Goal: Use online tool/utility

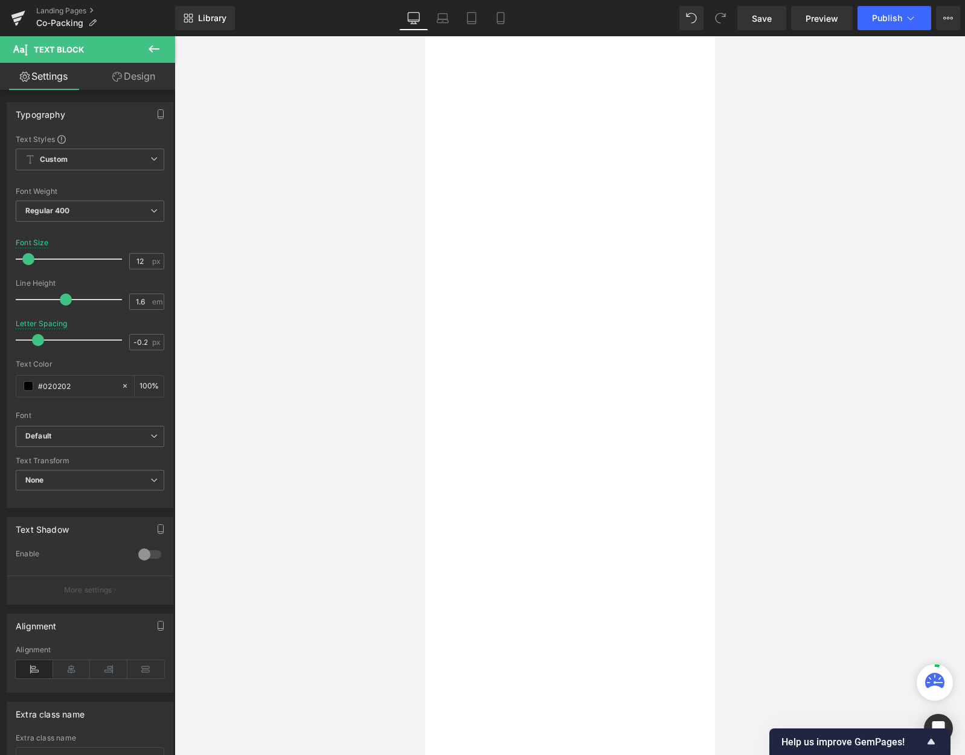
type input "18"
type input "0"
type input "100"
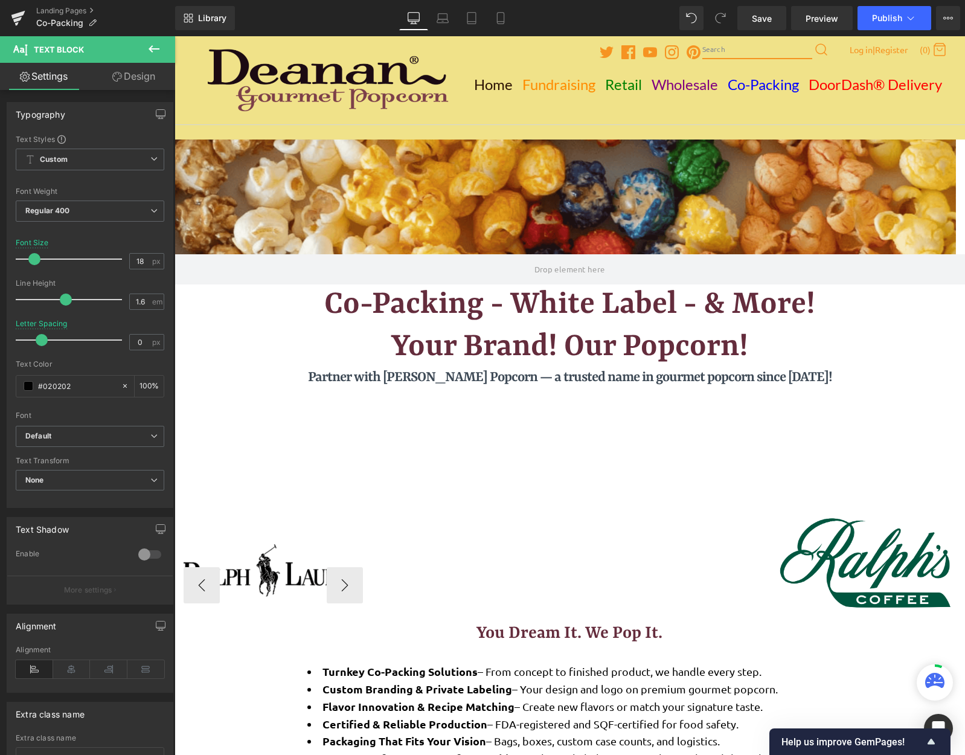
scroll to position [1531, 781]
click at [257, 573] on div "Image" at bounding box center [273, 572] width 178 height 78
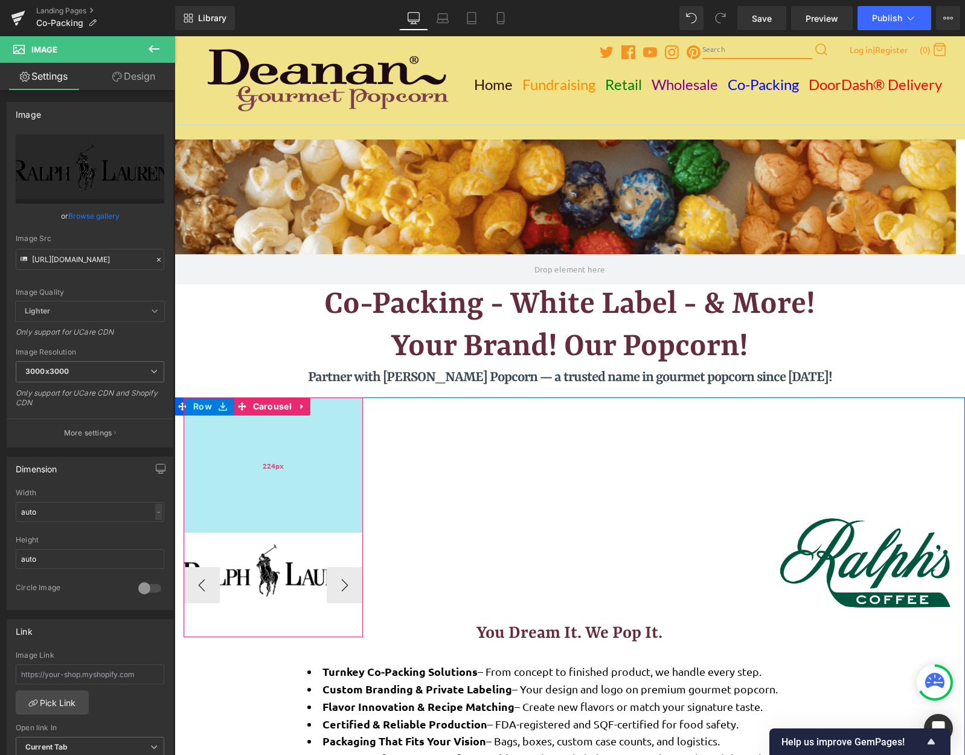
click at [242, 443] on div "224px" at bounding box center [273, 464] width 179 height 135
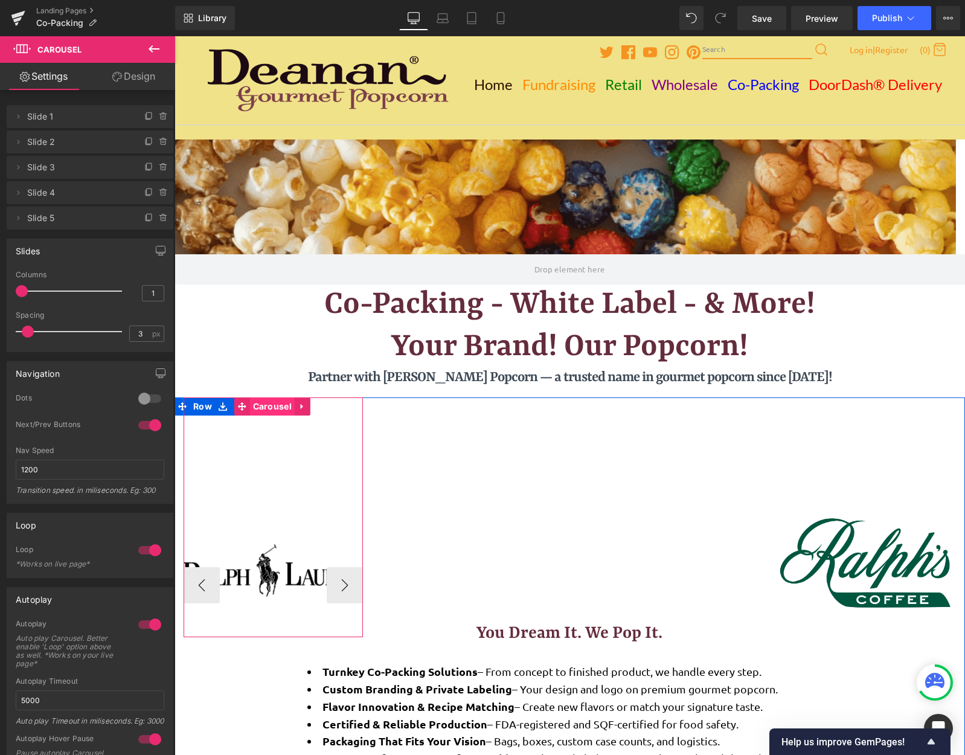
click at [267, 411] on span "Carousel" at bounding box center [272, 406] width 45 height 18
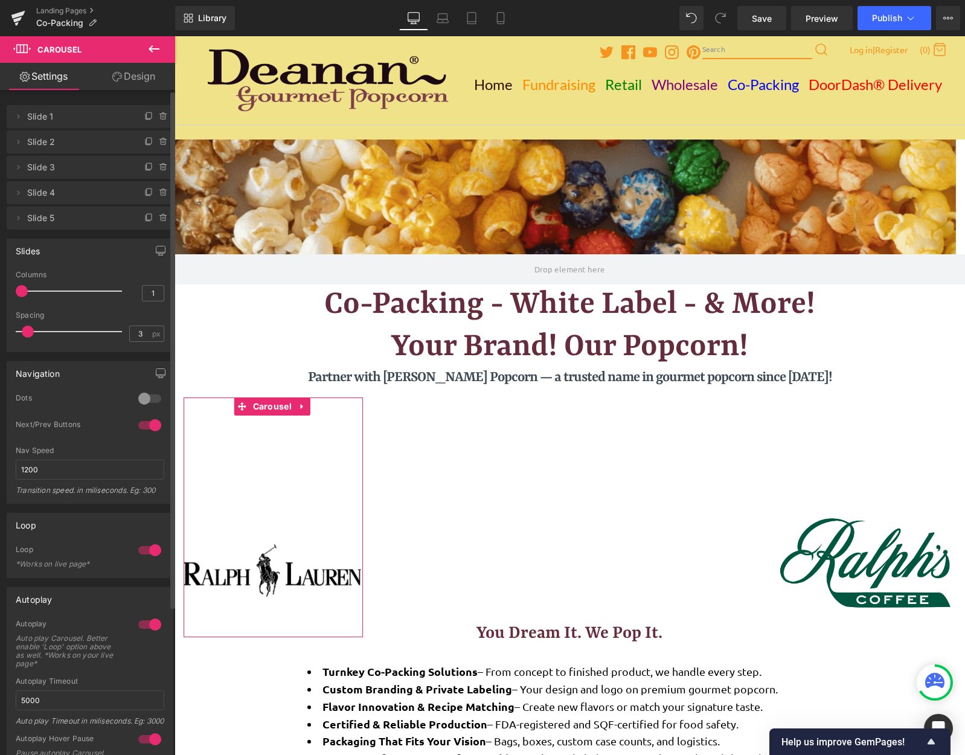
click at [147, 425] on div at bounding box center [149, 424] width 29 height 19
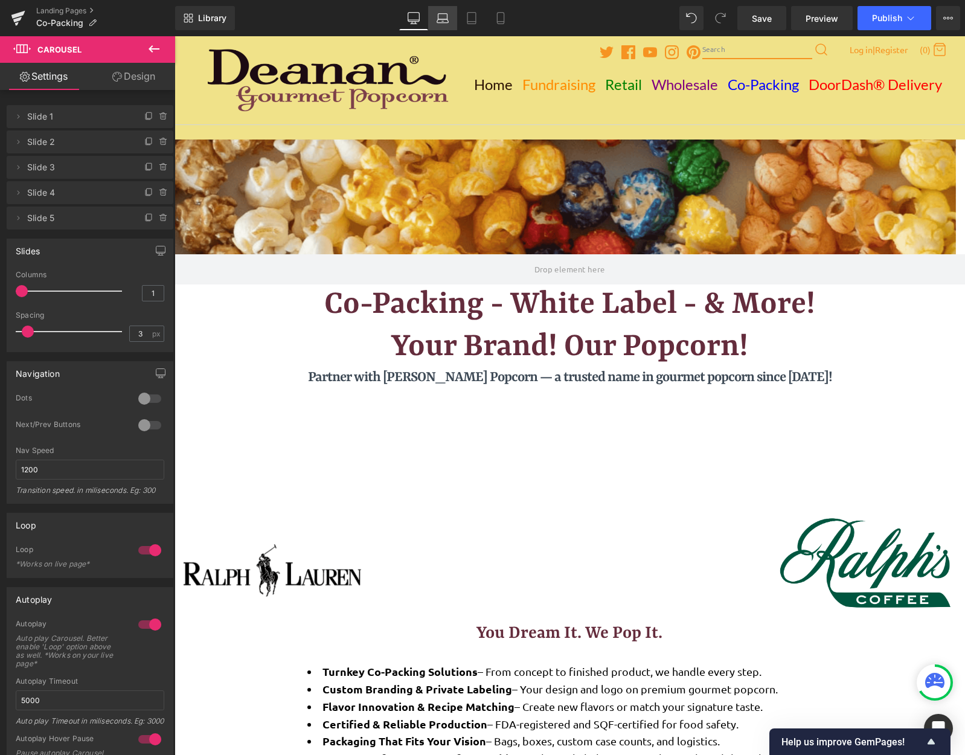
click at [447, 21] on icon at bounding box center [443, 18] width 12 height 12
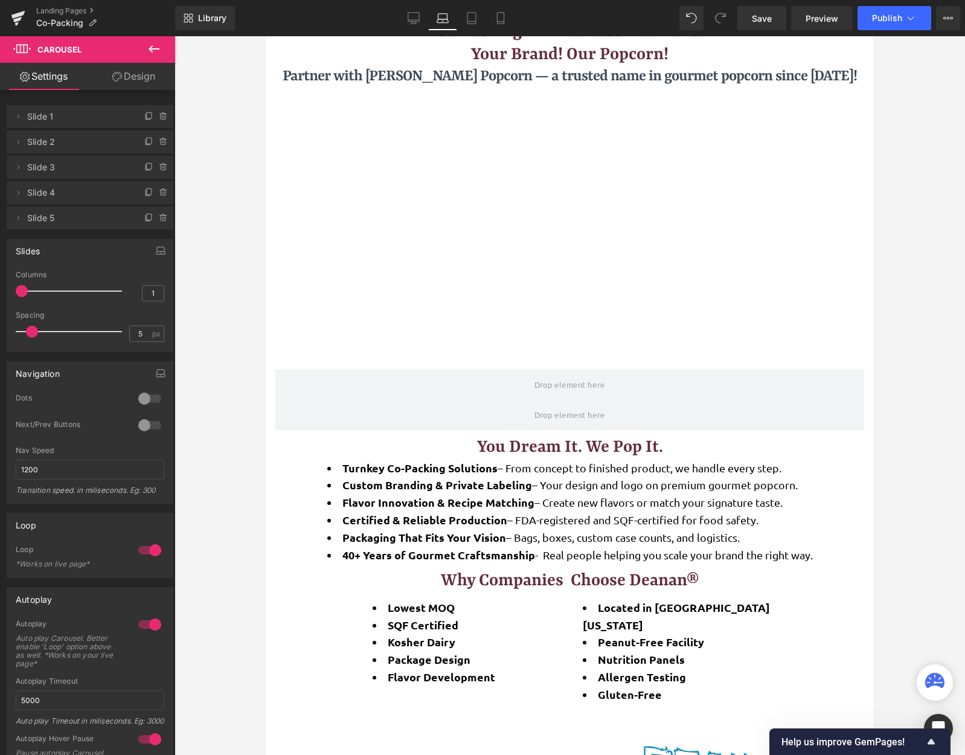
scroll to position [483, 0]
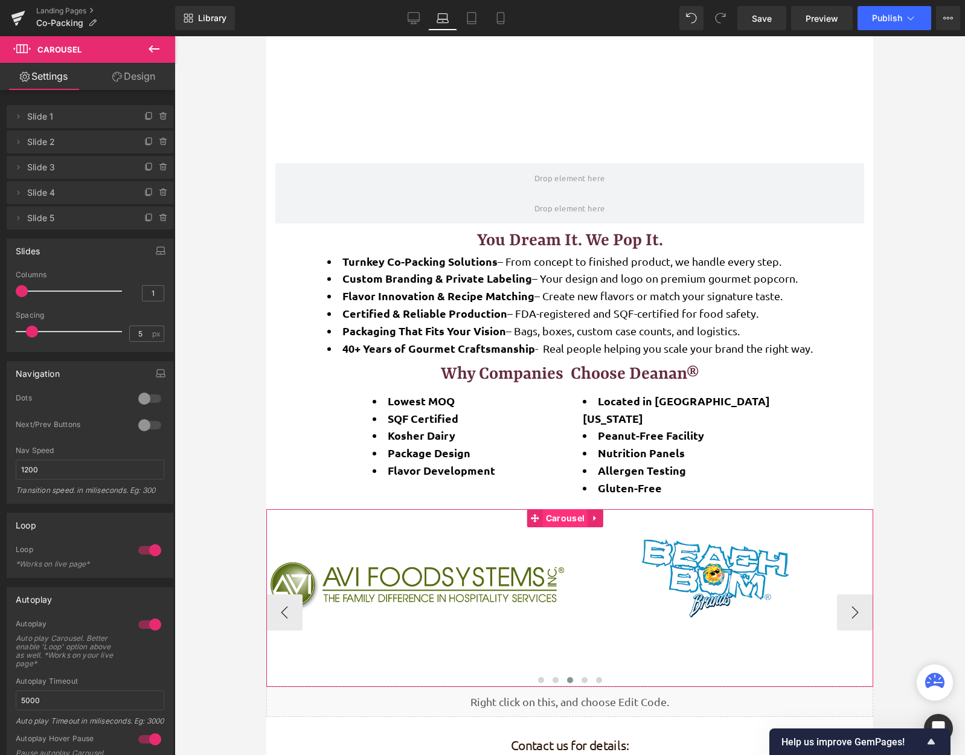
click at [569, 514] on span "Carousel" at bounding box center [565, 518] width 45 height 18
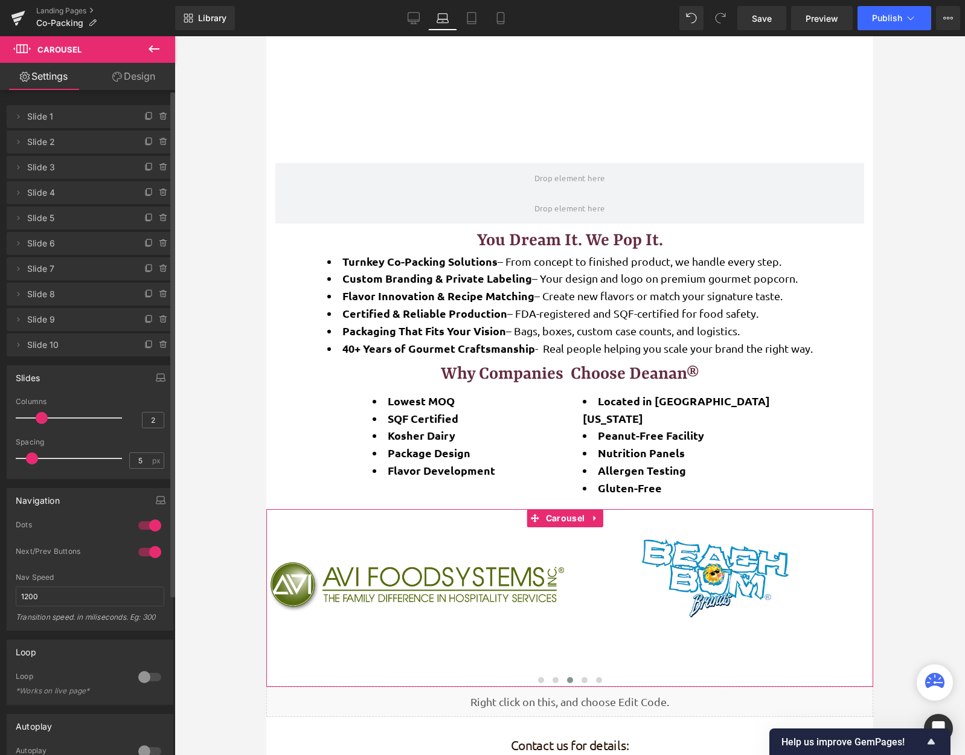
click at [153, 527] on div at bounding box center [149, 525] width 29 height 19
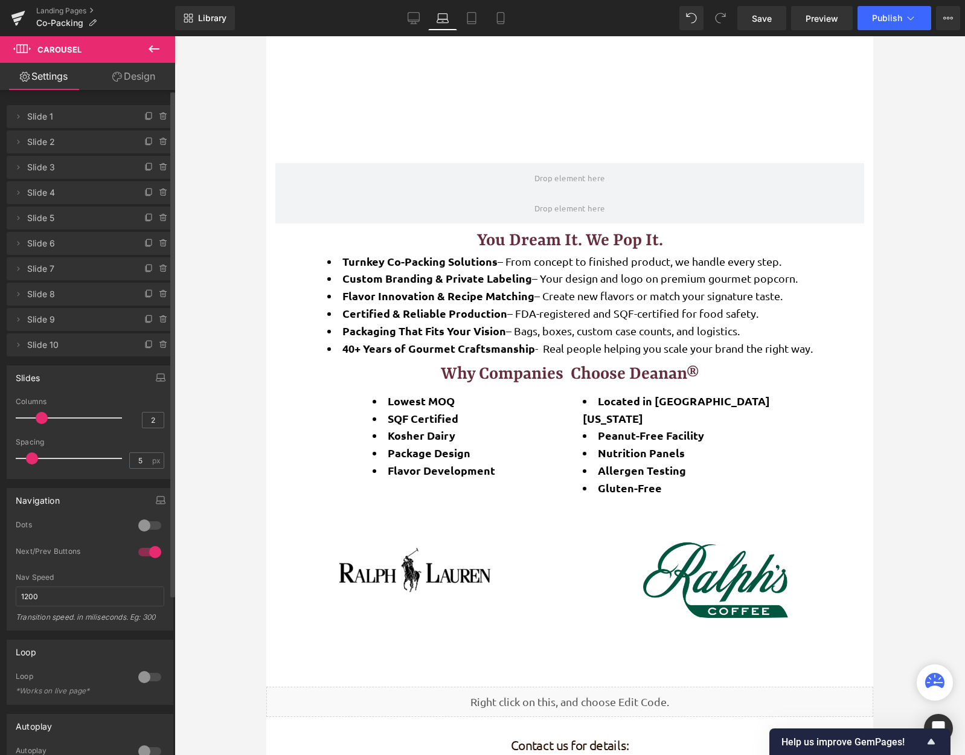
click at [150, 555] on div at bounding box center [149, 551] width 29 height 19
click at [479, 25] on link "Tablet" at bounding box center [471, 18] width 29 height 24
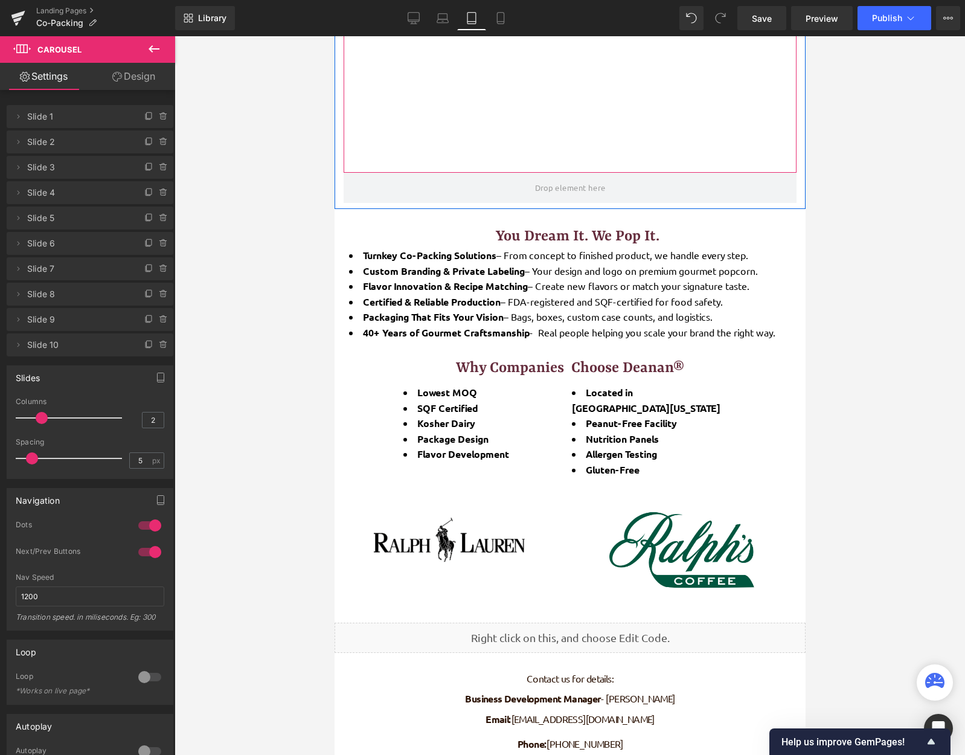
scroll to position [483, 0]
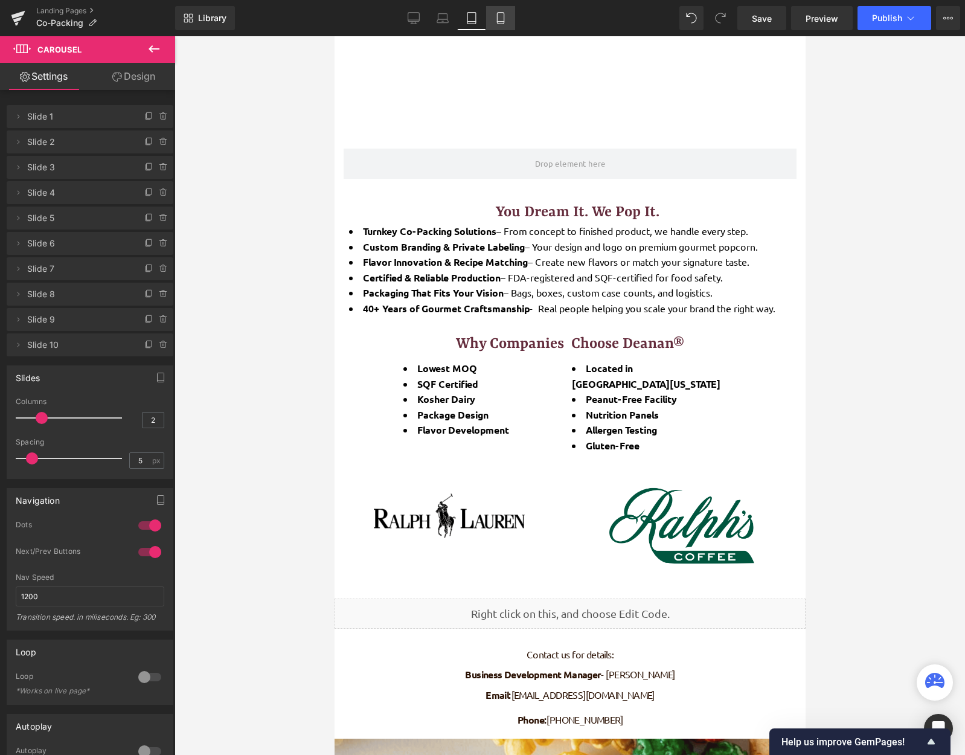
click at [505, 20] on icon at bounding box center [500, 18] width 12 height 12
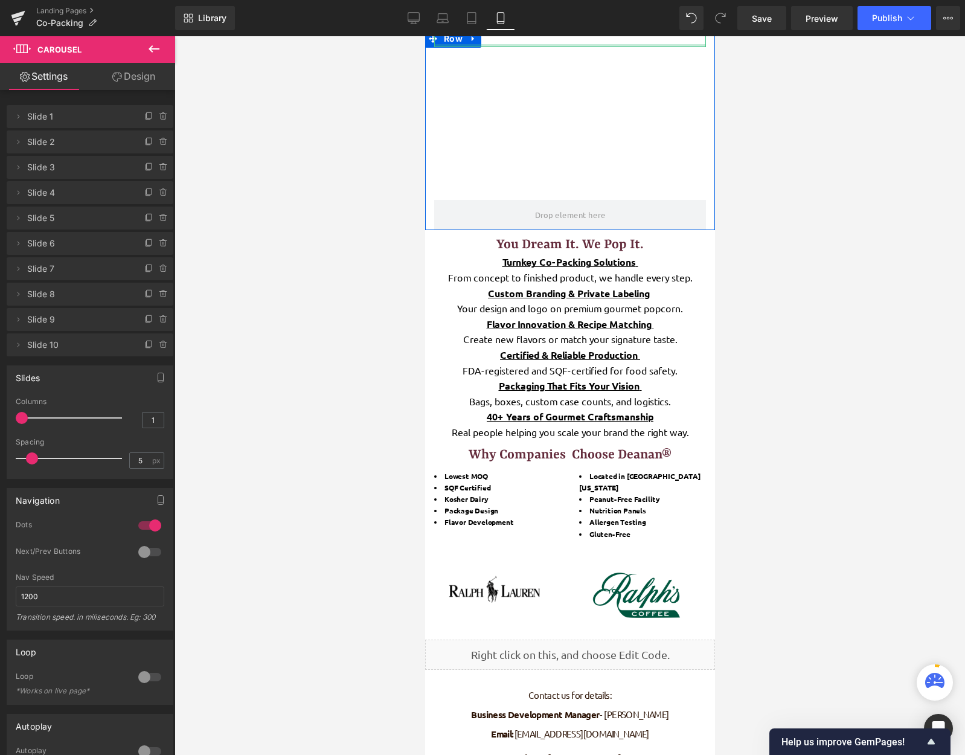
scroll to position [242, 0]
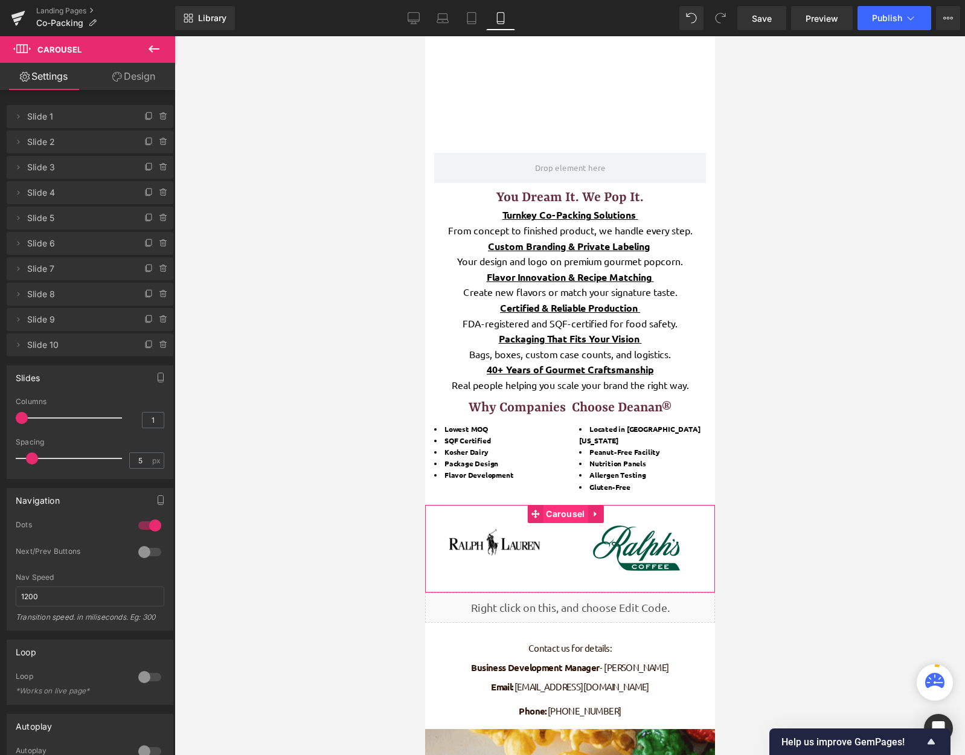
click at [564, 505] on span "Carousel" at bounding box center [564, 514] width 45 height 18
click at [568, 505] on span "Carousel" at bounding box center [564, 514] width 45 height 18
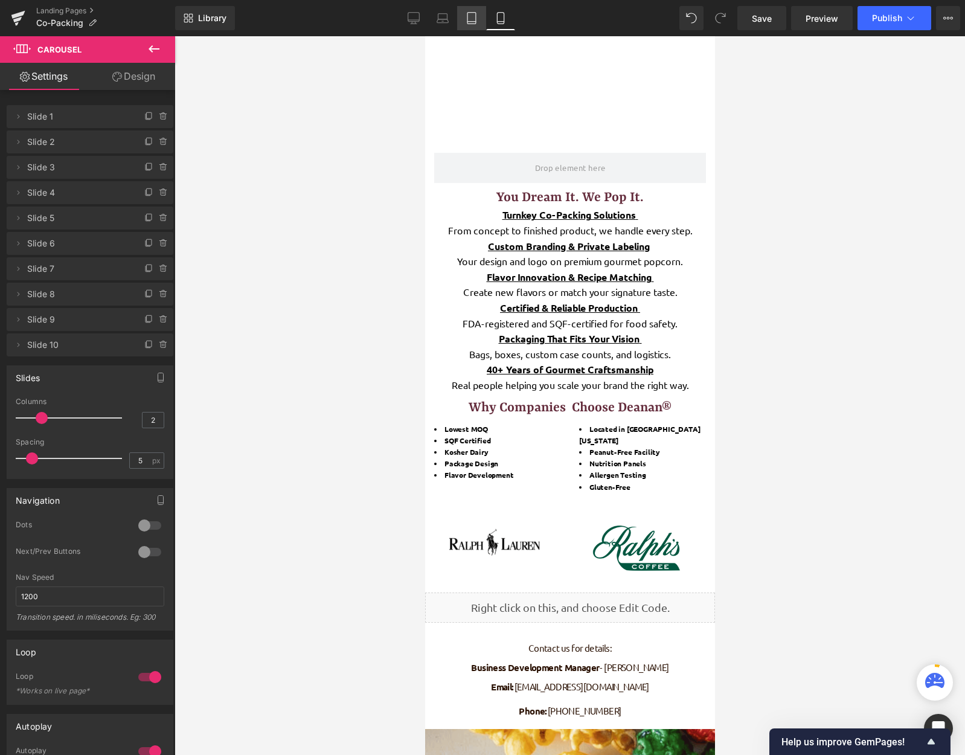
click at [469, 16] on icon at bounding box center [472, 18] width 12 height 12
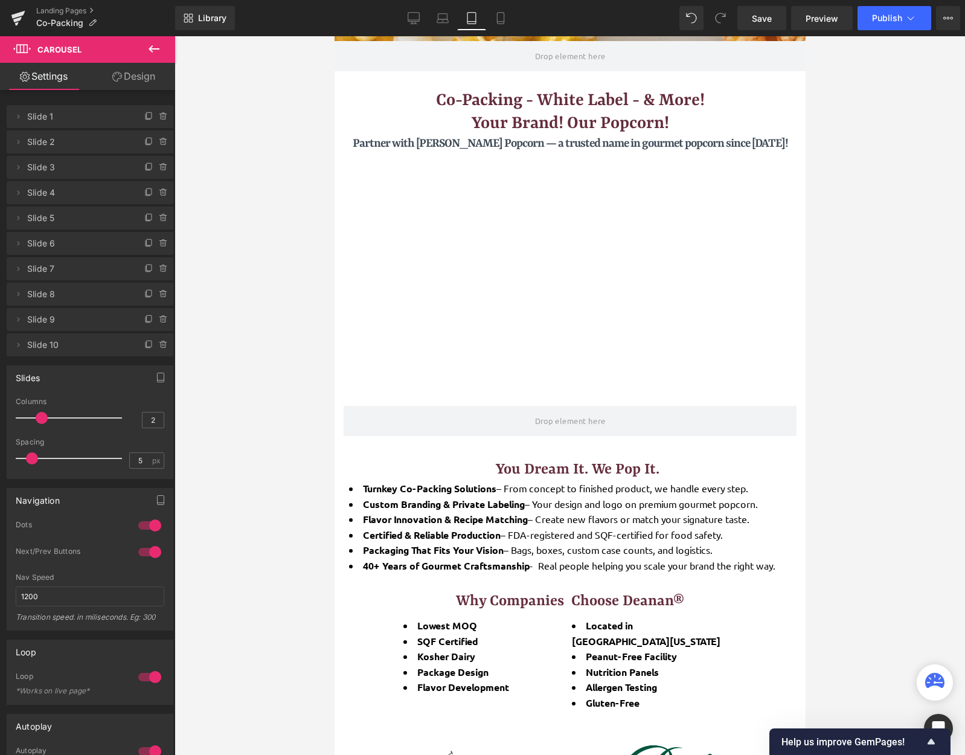
scroll to position [362, 0]
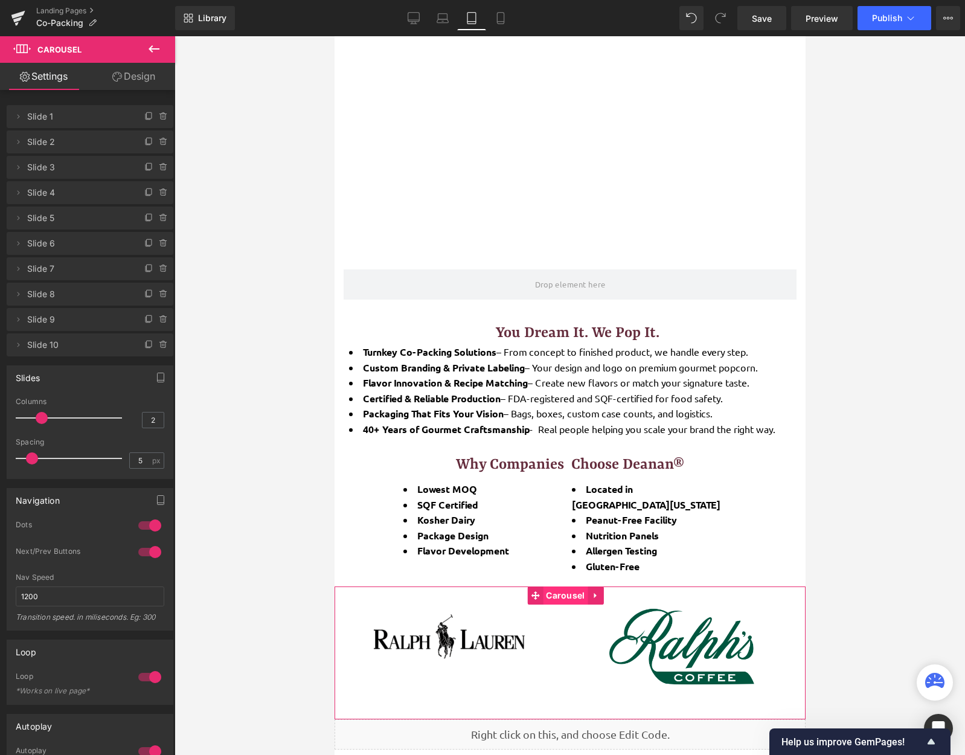
click at [562, 586] on span "Carousel" at bounding box center [564, 595] width 45 height 18
click at [566, 586] on span "Carousel" at bounding box center [564, 595] width 45 height 18
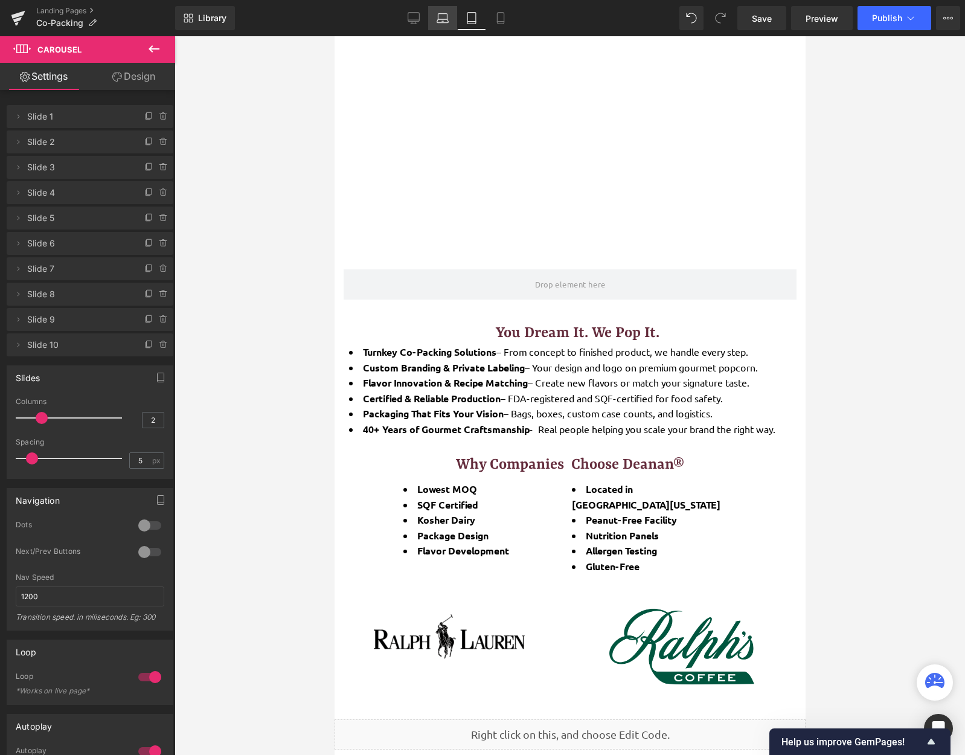
click at [448, 27] on link "Laptop" at bounding box center [442, 18] width 29 height 24
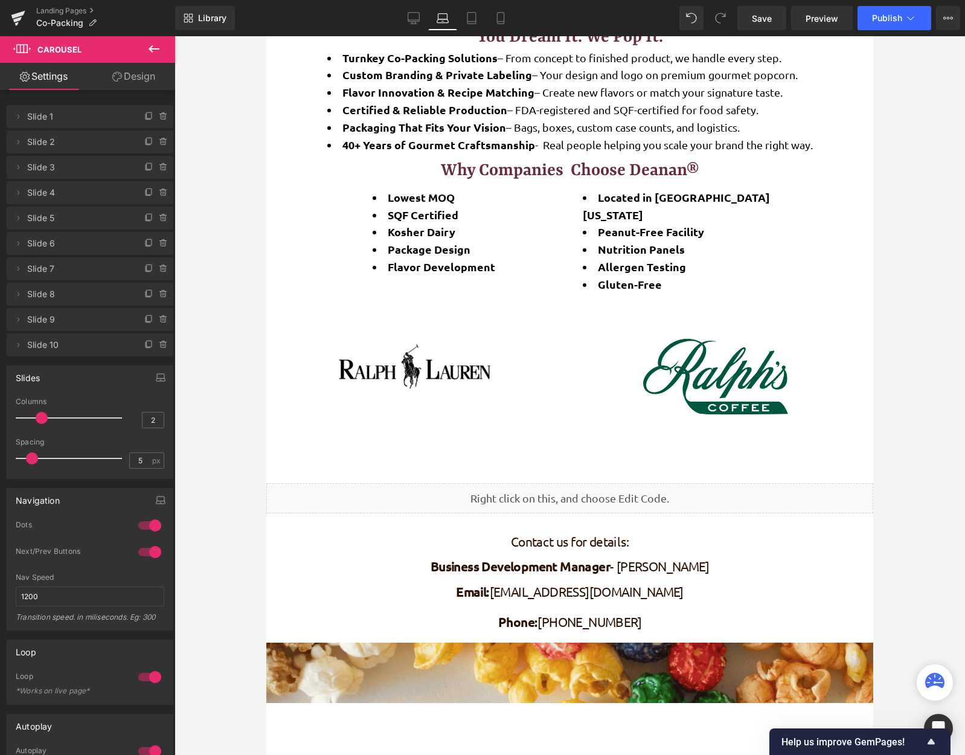
scroll to position [845, 0]
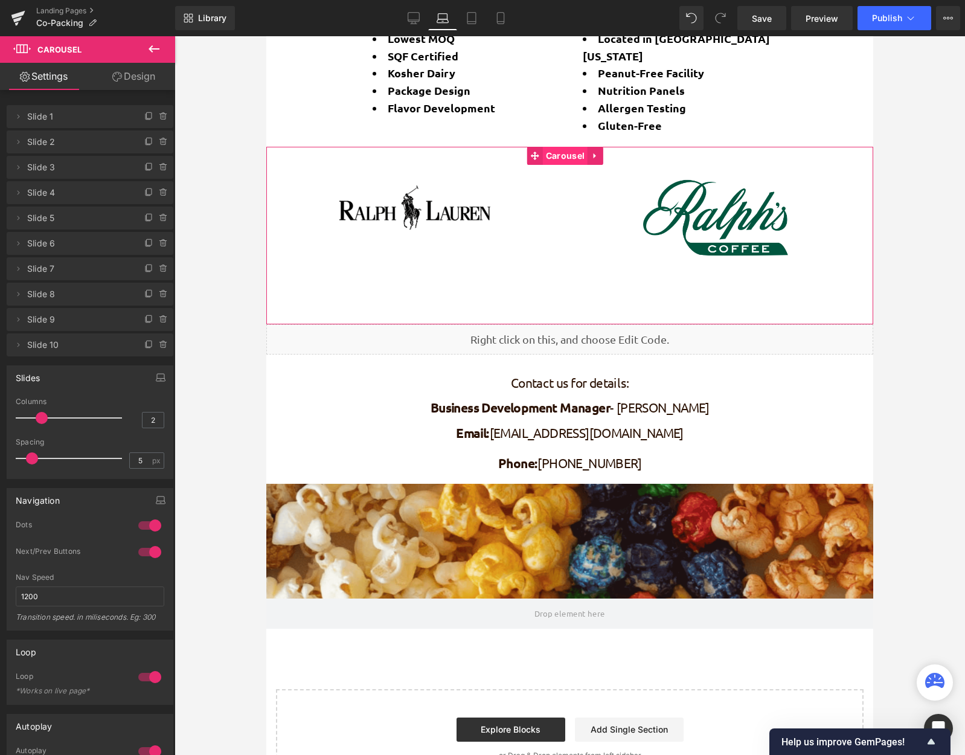
click at [571, 156] on span "Carousel" at bounding box center [565, 156] width 45 height 18
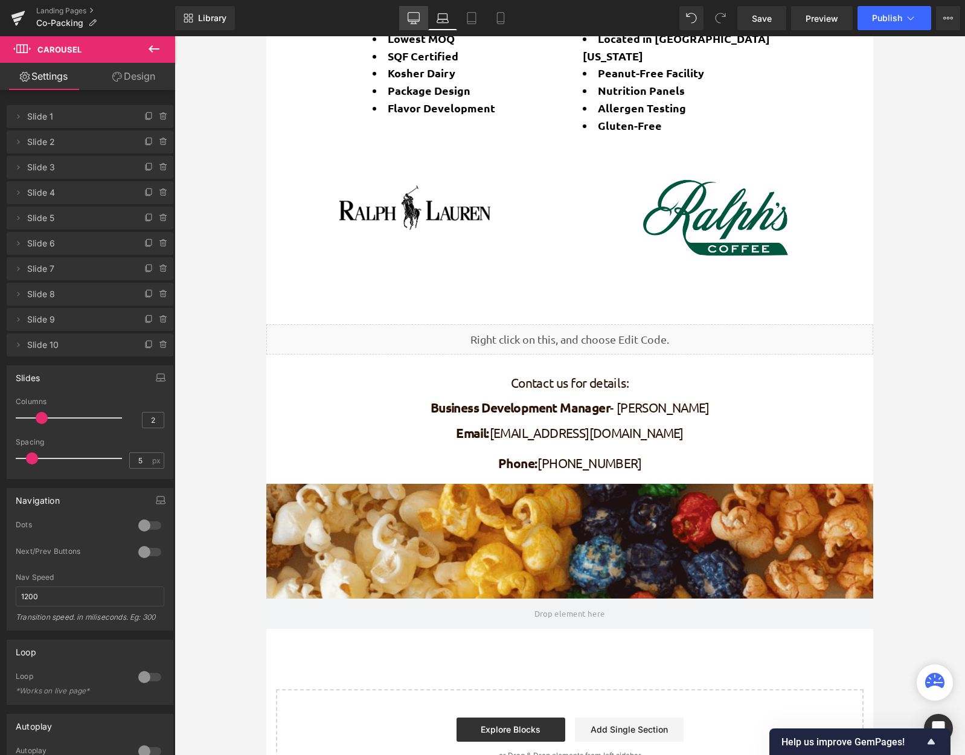
click at [412, 10] on link "Desktop" at bounding box center [413, 18] width 29 height 24
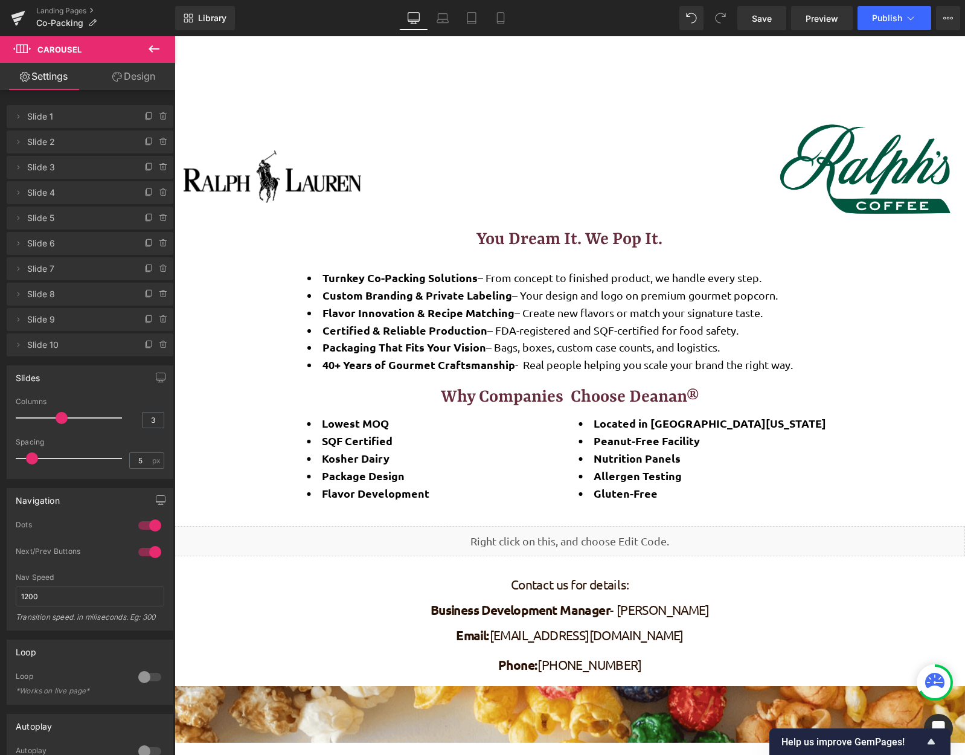
scroll to position [302, 0]
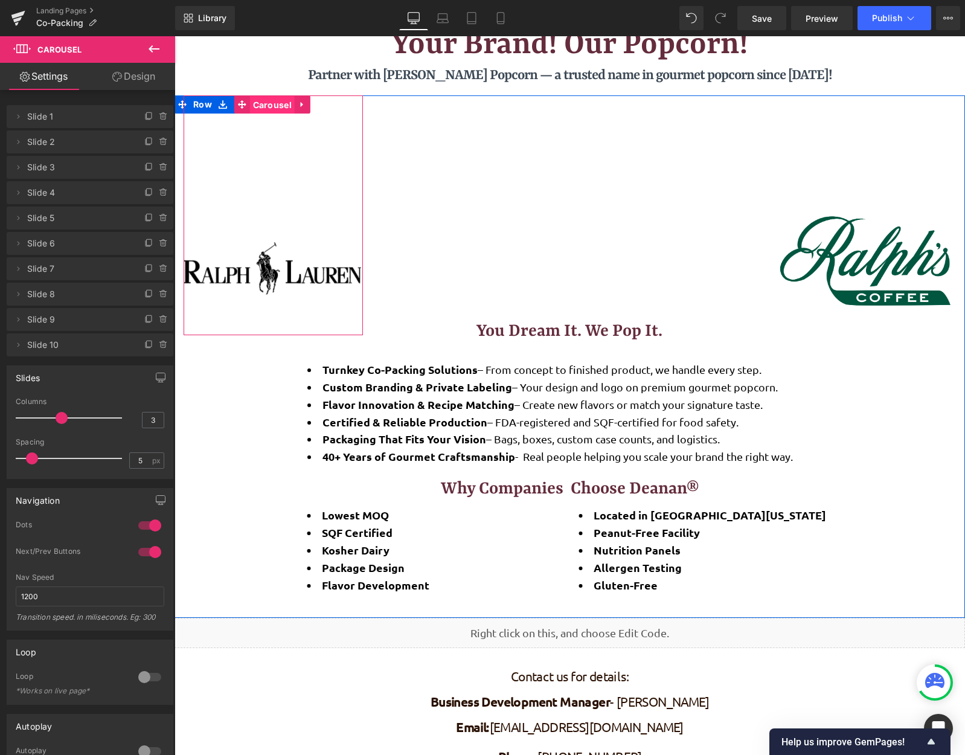
click at [267, 112] on span "Carousel" at bounding box center [272, 105] width 45 height 18
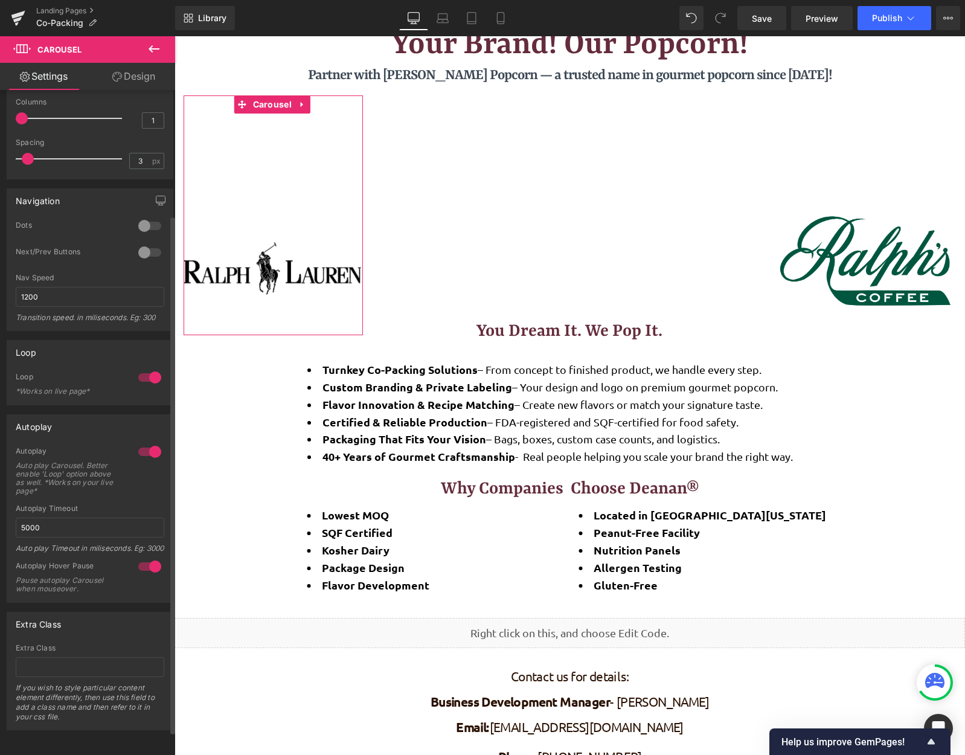
scroll to position [0, 0]
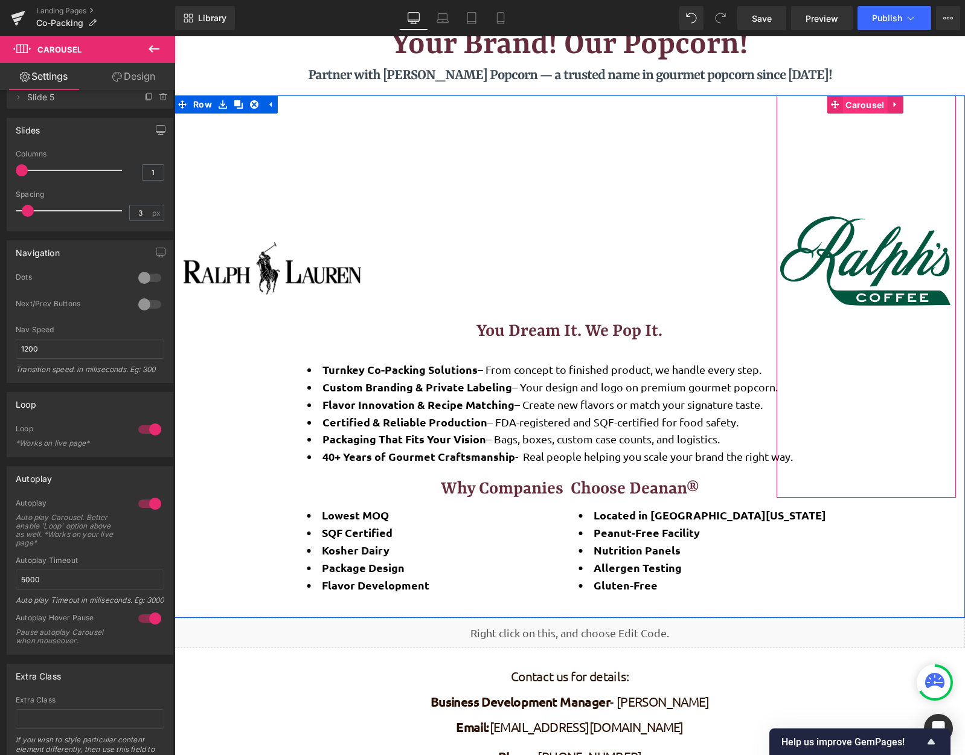
click at [861, 110] on span "Carousel" at bounding box center [864, 105] width 45 height 18
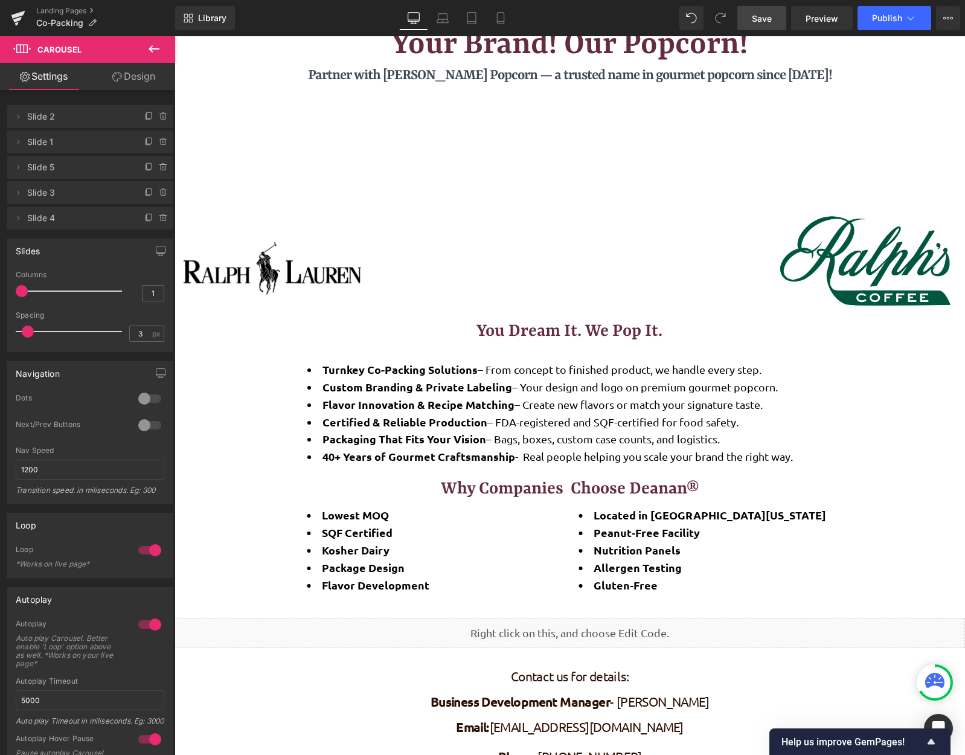
click at [767, 24] on span "Save" at bounding box center [762, 18] width 20 height 13
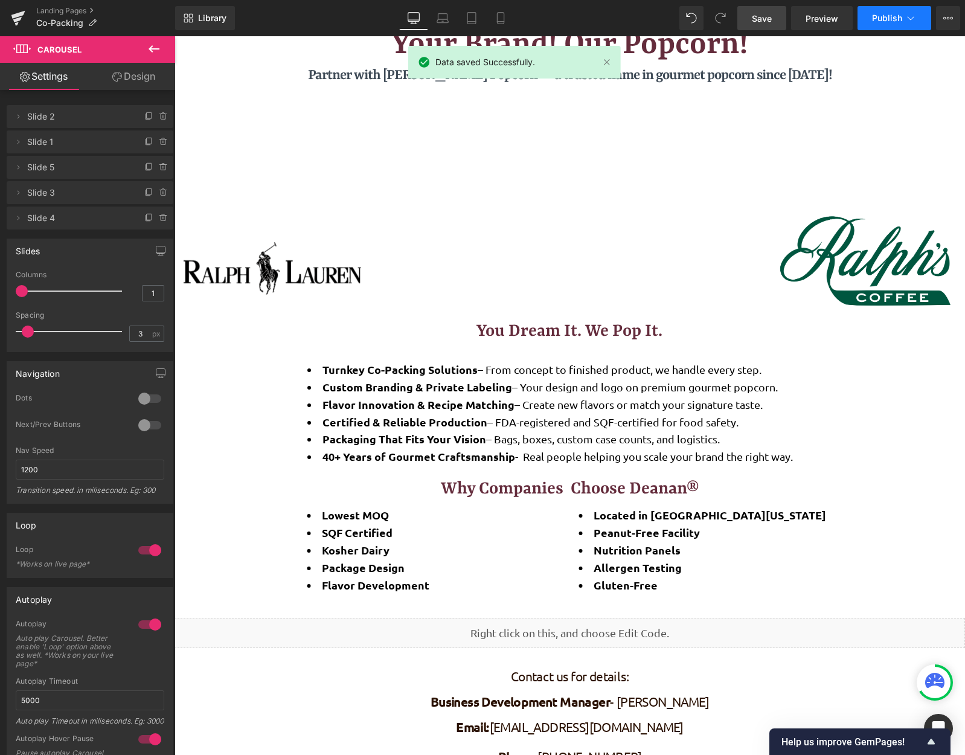
click at [886, 23] on button "Publish" at bounding box center [894, 18] width 74 height 24
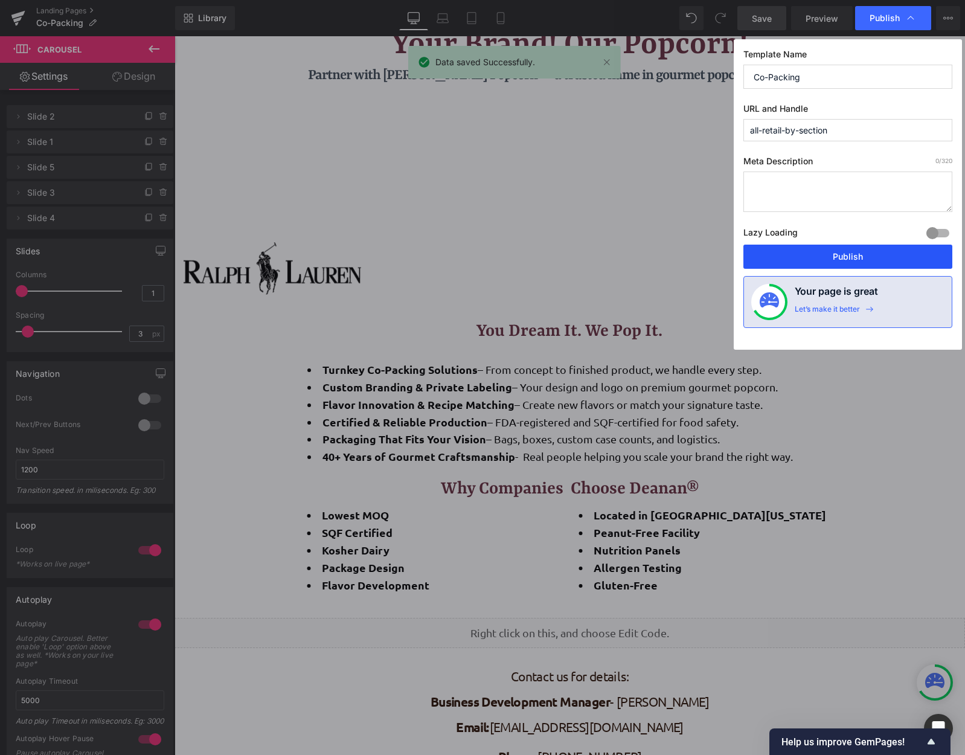
click at [860, 255] on button "Publish" at bounding box center [847, 257] width 209 height 24
